Goal: Task Accomplishment & Management: Manage account settings

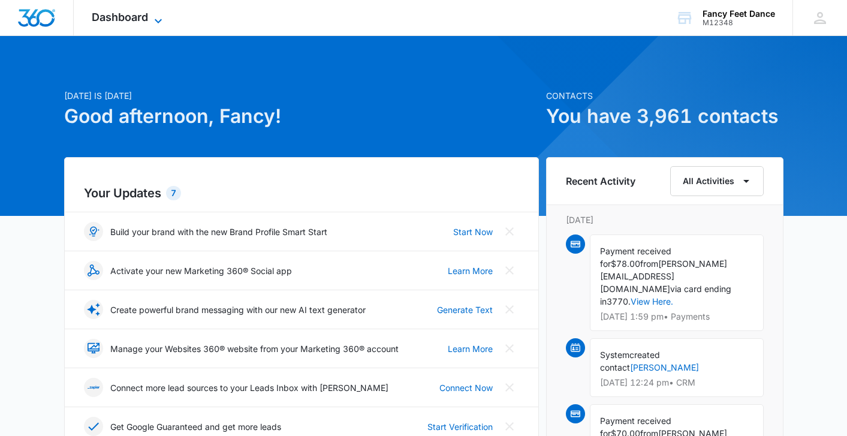
click at [127, 22] on span "Dashboard" at bounding box center [120, 17] width 56 height 13
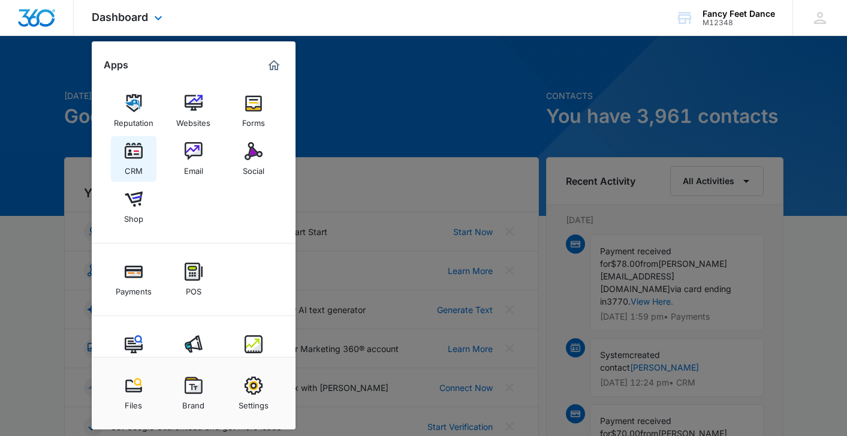
click at [146, 168] on link "CRM" at bounding box center [134, 159] width 46 height 46
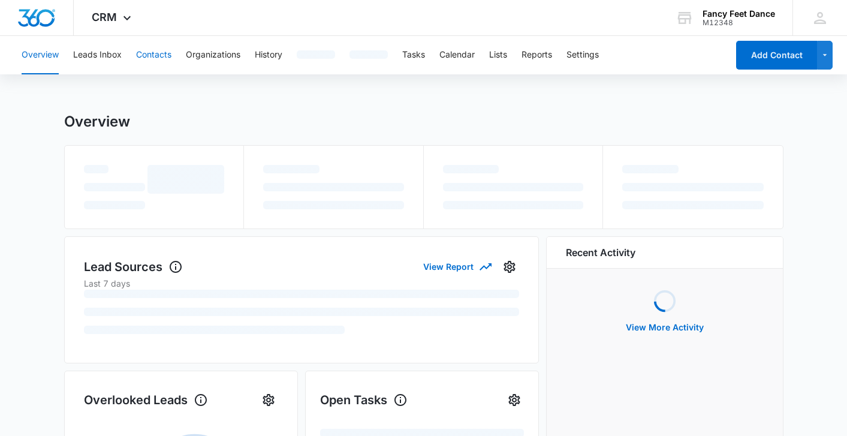
click at [150, 52] on button "Contacts" at bounding box center [153, 55] width 35 height 38
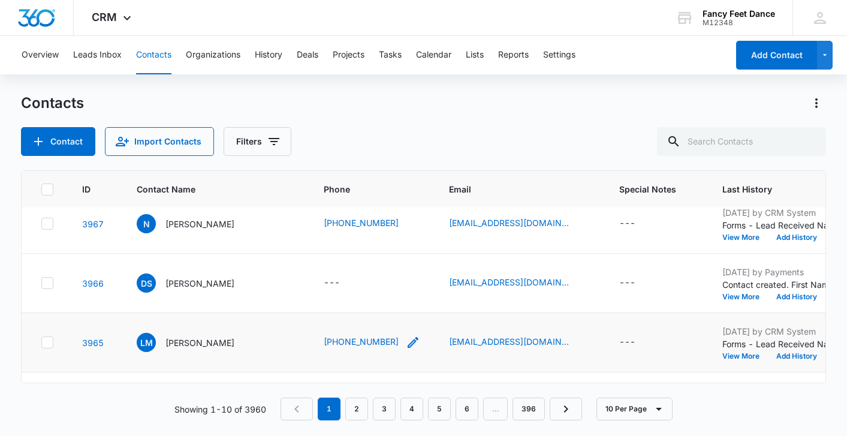
scroll to position [209, 0]
